Goal: Task Accomplishment & Management: Manage account settings

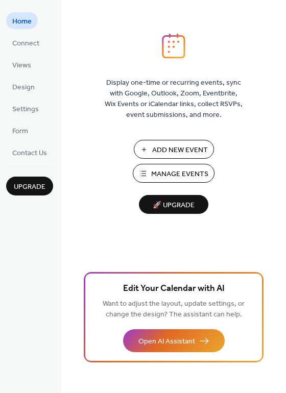
click at [174, 175] on span "Manage Events" at bounding box center [179, 174] width 57 height 11
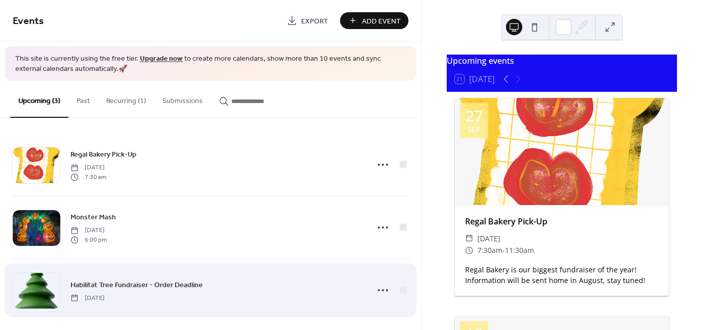
click at [52, 261] on div "Habilitat Tree Fundraiser - Order Deadline [DATE]" at bounding box center [210, 290] width 395 height 62
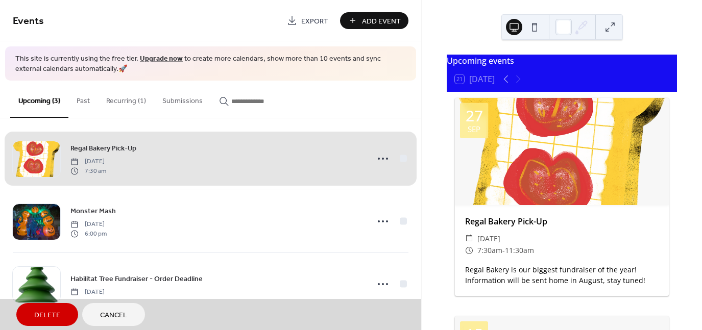
click at [122, 106] on button "Recurring (1)" at bounding box center [126, 99] width 56 height 36
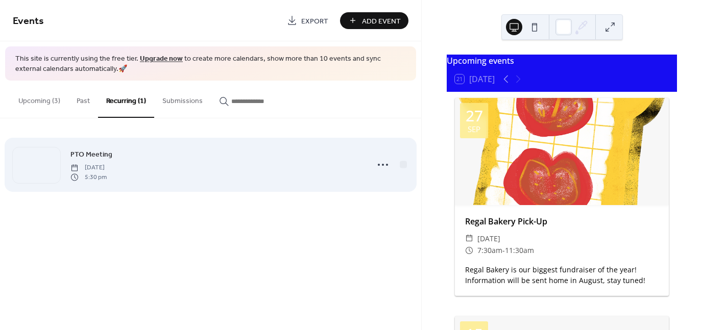
click at [93, 153] on span "PTO Meeting" at bounding box center [91, 155] width 42 height 11
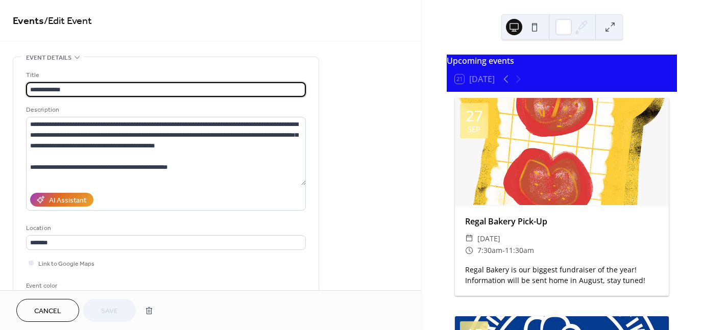
scroll to position [1, 0]
drag, startPoint x: 420, startPoint y: 62, endPoint x: 420, endPoint y: 90, distance: 28.6
click at [420, 90] on div "**********" at bounding box center [210, 145] width 421 height 290
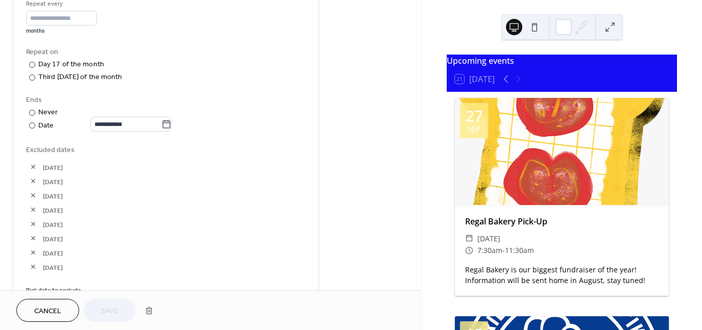
scroll to position [509, 0]
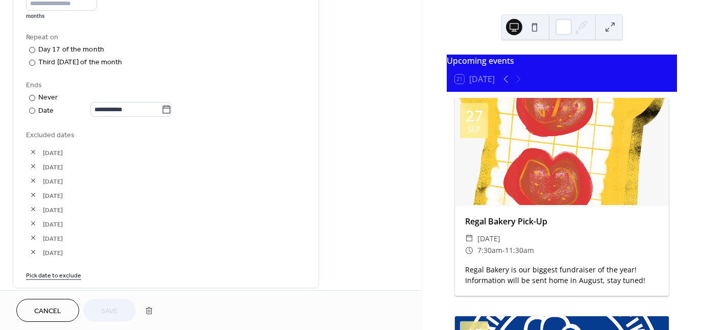
click at [41, 275] on link "Pick date to exclude" at bounding box center [53, 274] width 55 height 11
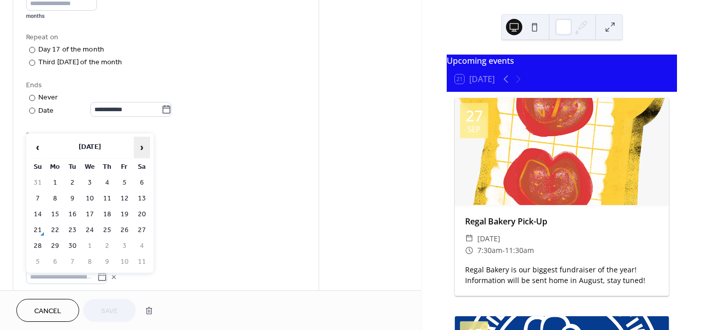
click at [141, 143] on span "›" at bounding box center [141, 147] width 15 height 20
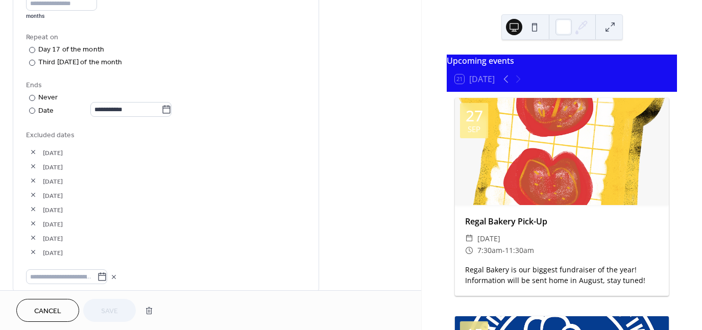
click at [188, 162] on span "[DATE]" at bounding box center [174, 167] width 263 height 11
click at [115, 190] on span "[DATE]" at bounding box center [174, 195] width 263 height 11
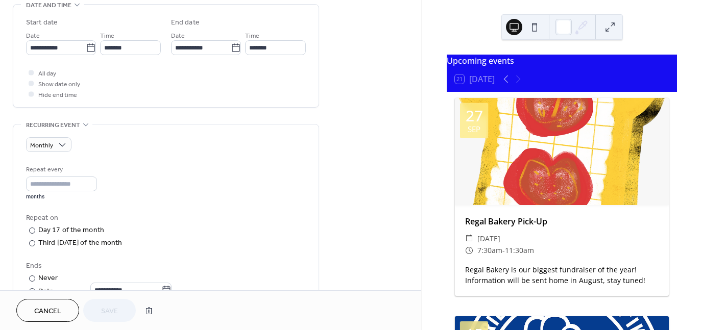
scroll to position [329, 0]
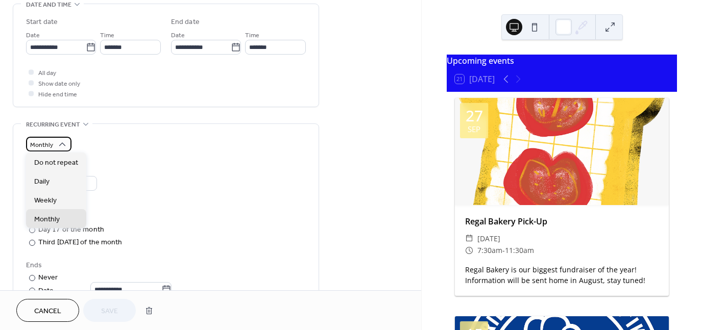
click at [65, 142] on icon at bounding box center [62, 144] width 10 height 10
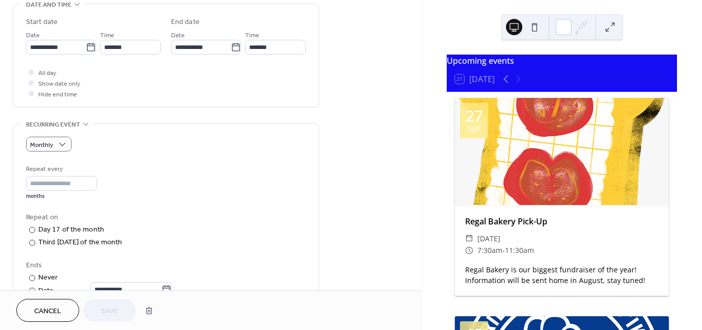
click at [137, 157] on div "**********" at bounding box center [166, 301] width 280 height 328
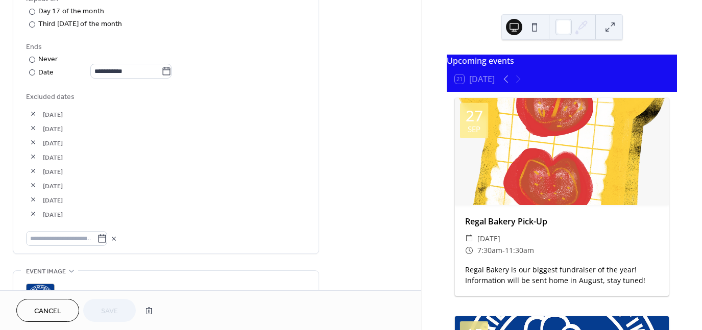
scroll to position [574, 0]
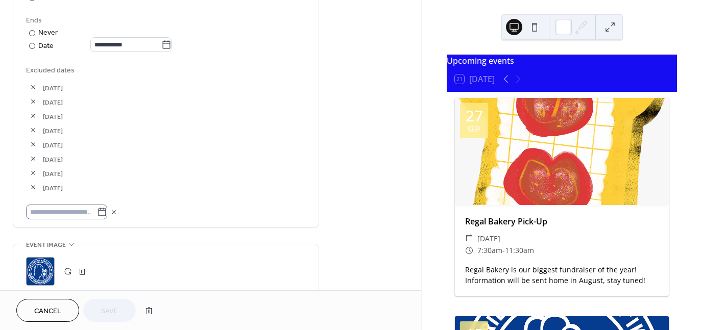
click at [107, 213] on icon at bounding box center [102, 212] width 10 height 10
click at [97, 213] on input "text" at bounding box center [61, 212] width 71 height 15
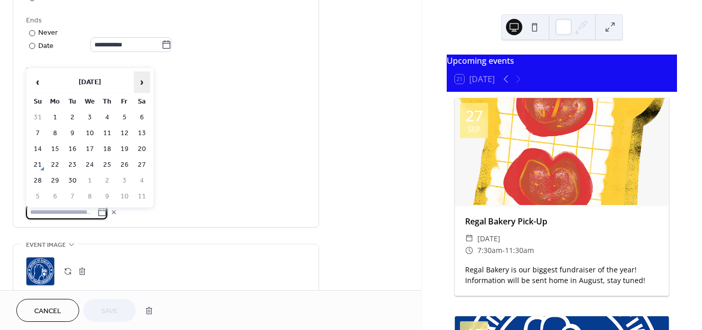
click at [139, 77] on span "›" at bounding box center [141, 82] width 15 height 20
click at [139, 79] on span "›" at bounding box center [141, 82] width 15 height 20
click at [87, 164] on td "19" at bounding box center [90, 165] width 16 height 15
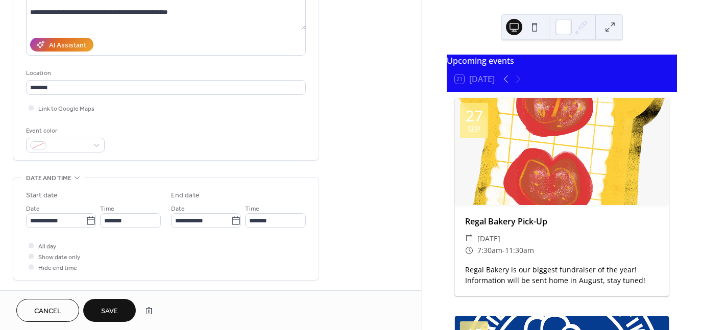
scroll to position [158, 0]
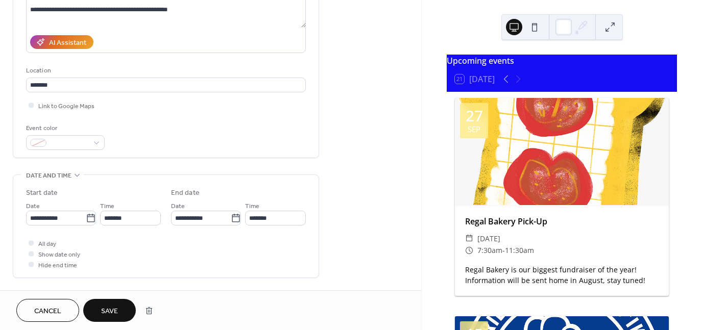
click at [591, 205] on div at bounding box center [562, 151] width 214 height 107
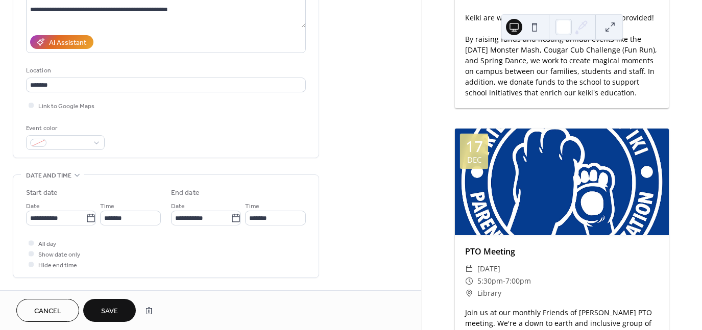
scroll to position [1431, 0]
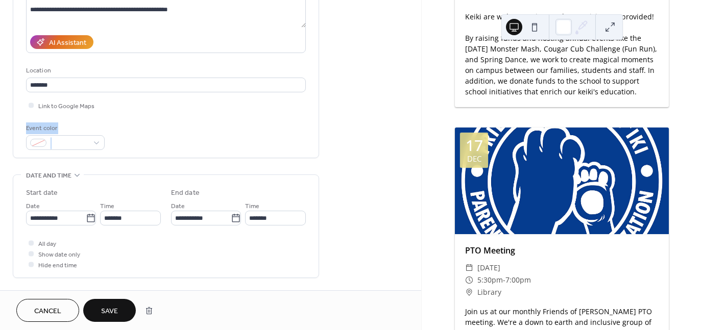
drag, startPoint x: 417, startPoint y: 105, endPoint x: 412, endPoint y: 156, distance: 51.2
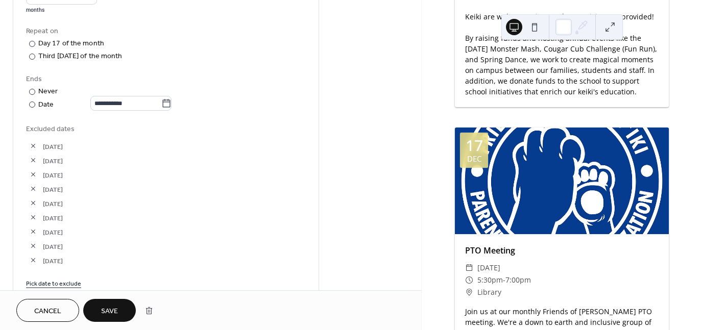
scroll to position [516, 0]
click at [58, 277] on link "Pick date to exclude" at bounding box center [53, 281] width 55 height 11
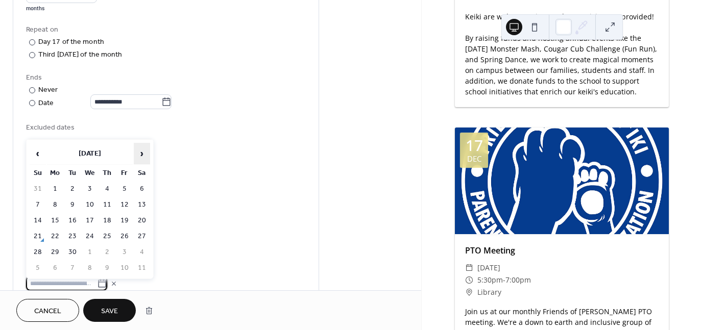
click at [140, 152] on span "›" at bounding box center [141, 153] width 15 height 20
click at [91, 215] on td "17" at bounding box center [90, 220] width 16 height 15
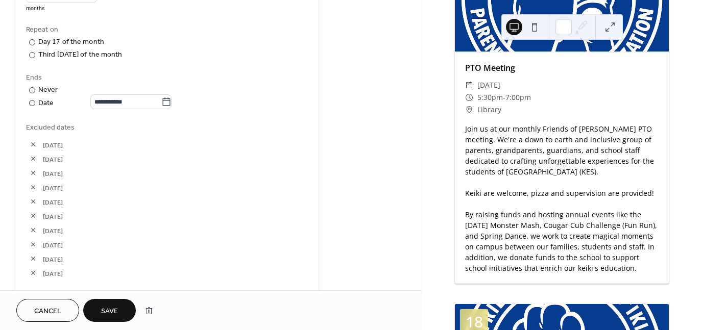
scroll to position [1977, 0]
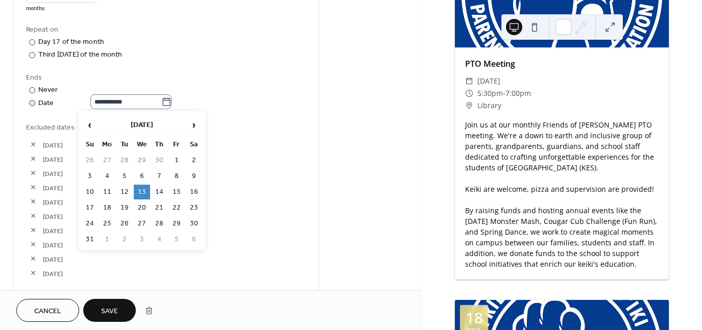
click at [170, 99] on icon at bounding box center [167, 101] width 8 height 8
click at [161, 99] on input "**********" at bounding box center [125, 101] width 71 height 15
click at [195, 127] on span "›" at bounding box center [193, 125] width 15 height 20
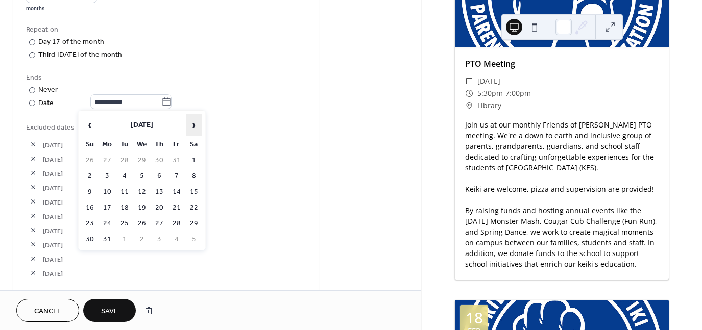
click at [195, 127] on span "›" at bounding box center [193, 125] width 15 height 20
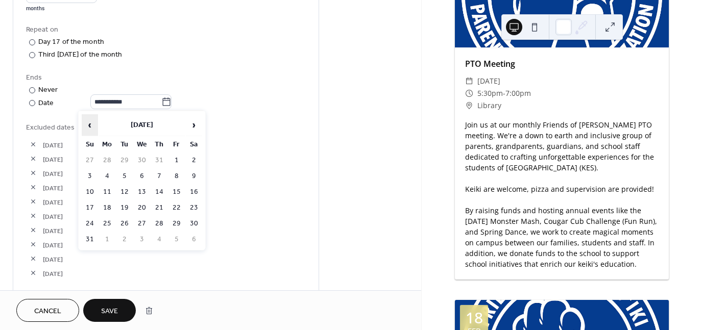
click at [85, 126] on span "‹" at bounding box center [89, 125] width 15 height 20
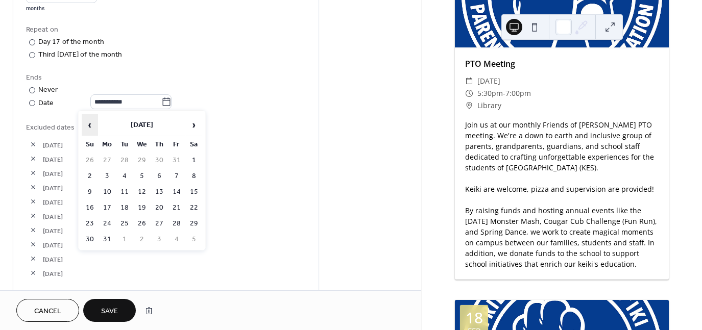
click at [85, 126] on span "‹" at bounding box center [89, 125] width 15 height 20
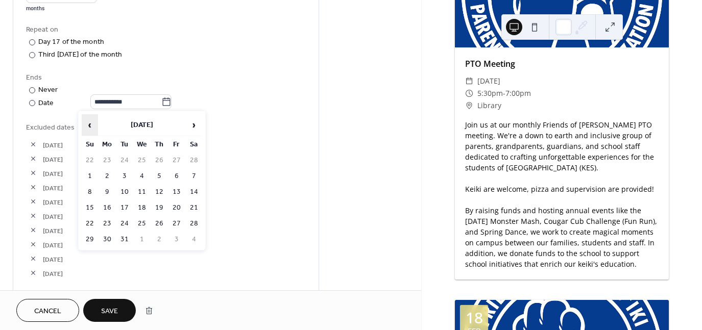
click at [85, 126] on span "‹" at bounding box center [89, 125] width 15 height 20
click at [139, 202] on td "21" at bounding box center [142, 208] width 16 height 15
type input "**********"
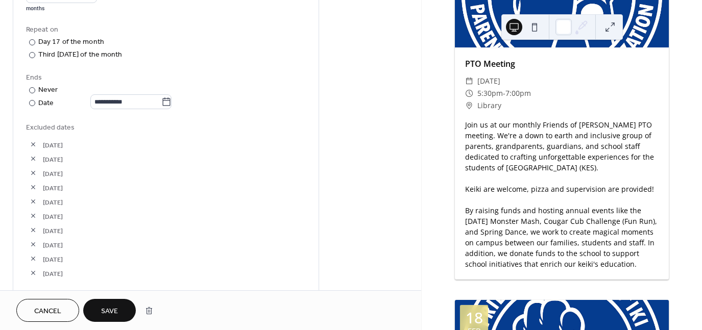
click at [559, 232] on div "Join us at our monthly Friends of Kamilo'iki PTO meeting. We're a down to earth…" at bounding box center [562, 194] width 214 height 150
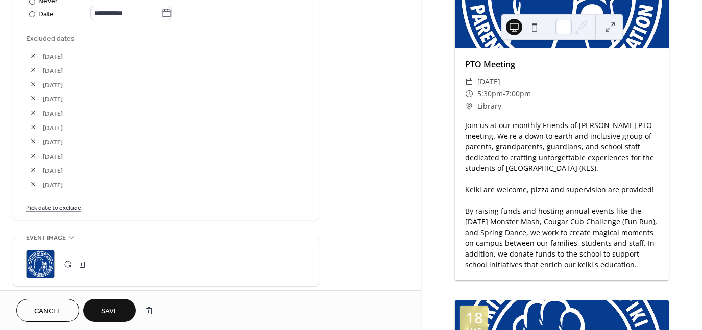
scroll to position [606, 0]
click at [64, 206] on link "Pick date to exclude" at bounding box center [53, 206] width 55 height 11
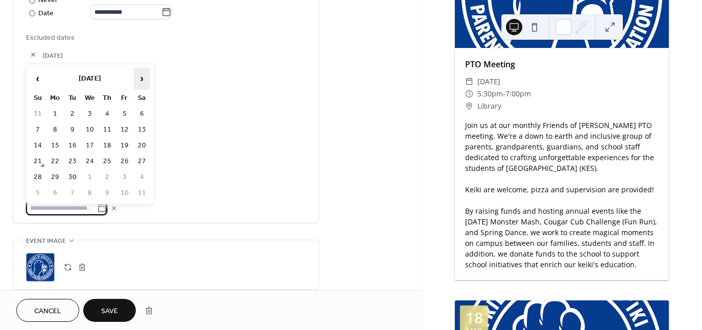
click at [141, 76] on span "›" at bounding box center [141, 78] width 15 height 20
click at [141, 83] on span "›" at bounding box center [141, 78] width 15 height 20
click at [143, 82] on span "›" at bounding box center [141, 78] width 15 height 20
click at [143, 80] on span "›" at bounding box center [141, 78] width 15 height 20
click at [143, 79] on span "›" at bounding box center [141, 78] width 15 height 20
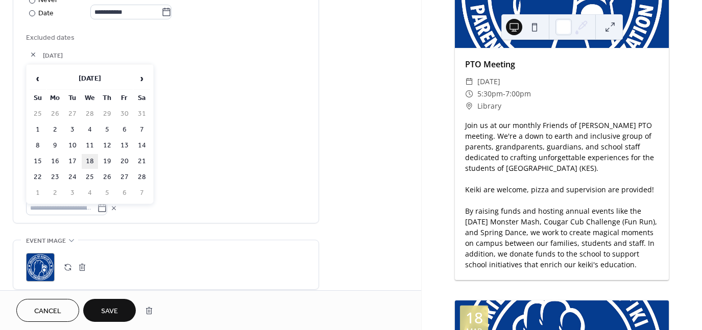
click at [89, 163] on td "18" at bounding box center [90, 161] width 16 height 15
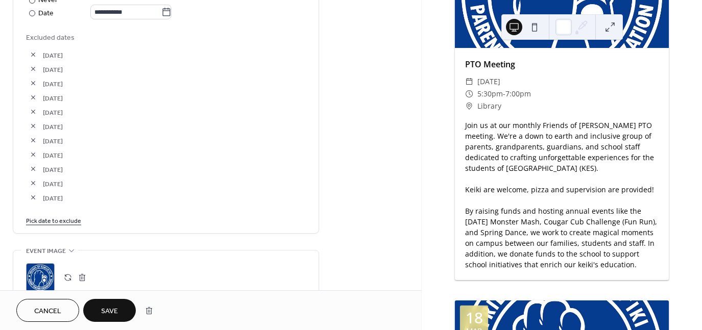
click at [494, 70] on div "PTO Meeting" at bounding box center [562, 64] width 214 height 12
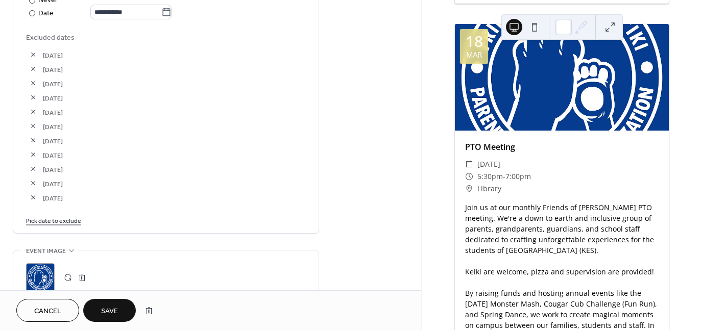
scroll to position [2614, 0]
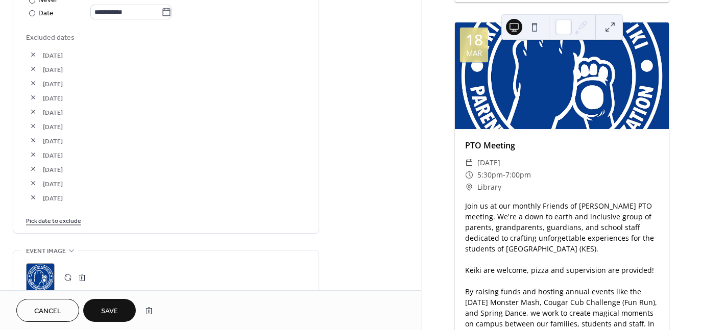
click at [67, 219] on link "Pick date to exclude" at bounding box center [53, 220] width 55 height 11
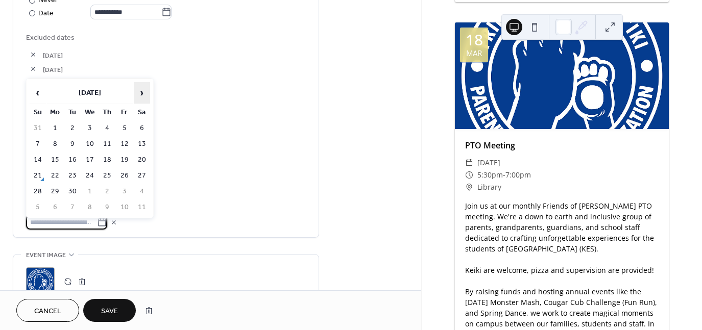
click at [140, 98] on span "›" at bounding box center [141, 93] width 15 height 20
click at [141, 94] on span "›" at bounding box center [141, 93] width 15 height 20
click at [142, 96] on span "›" at bounding box center [141, 93] width 15 height 20
click at [146, 95] on span "›" at bounding box center [141, 93] width 15 height 20
click at [147, 96] on span "›" at bounding box center [141, 93] width 15 height 20
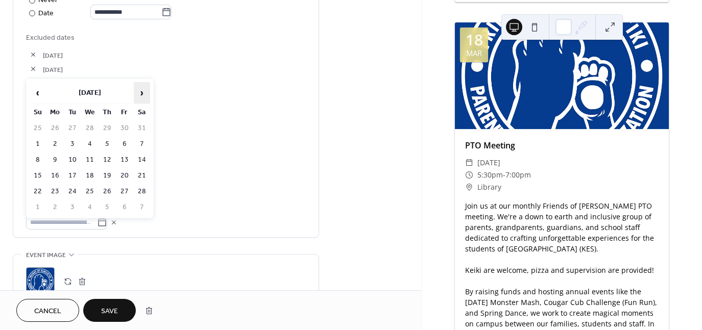
click at [148, 94] on span "›" at bounding box center [141, 93] width 15 height 20
click at [87, 170] on td "18" at bounding box center [90, 175] width 16 height 15
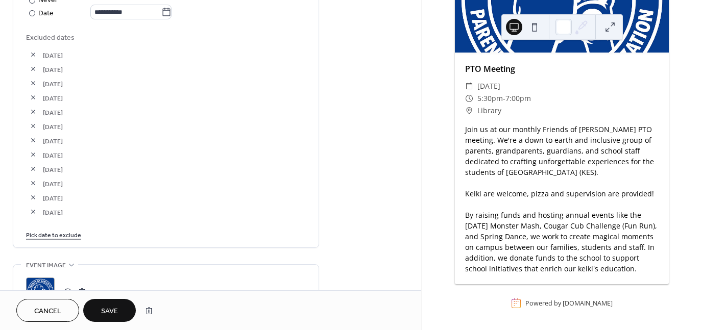
scroll to position [2750, 0]
click at [111, 311] on span "Save" at bounding box center [109, 311] width 17 height 11
